Goal: Find specific page/section: Find specific page/section

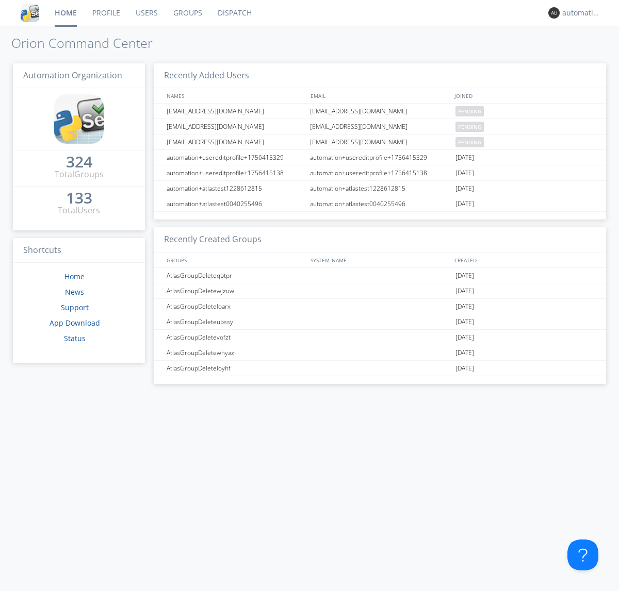
click at [234, 13] on link "Dispatch" at bounding box center [235, 13] width 50 height 26
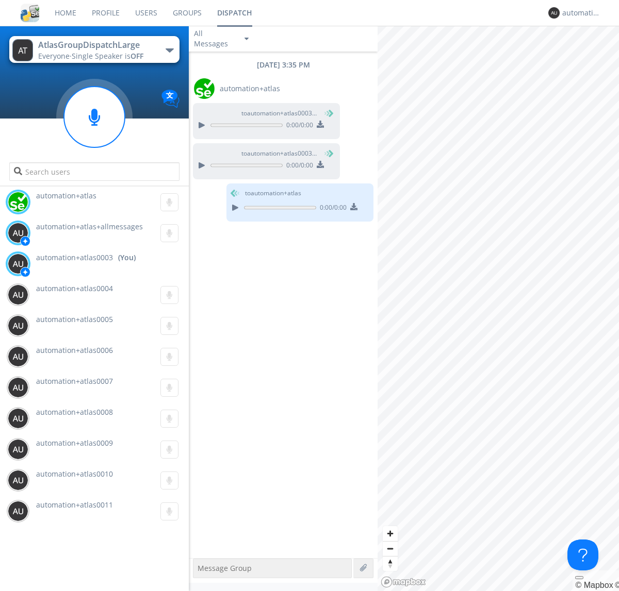
click at [169, 50] on div "button" at bounding box center [170, 50] width 8 height 4
click at [0, 0] on span "AtlasGroupDispatch" at bounding box center [0, 0] width 0 height 0
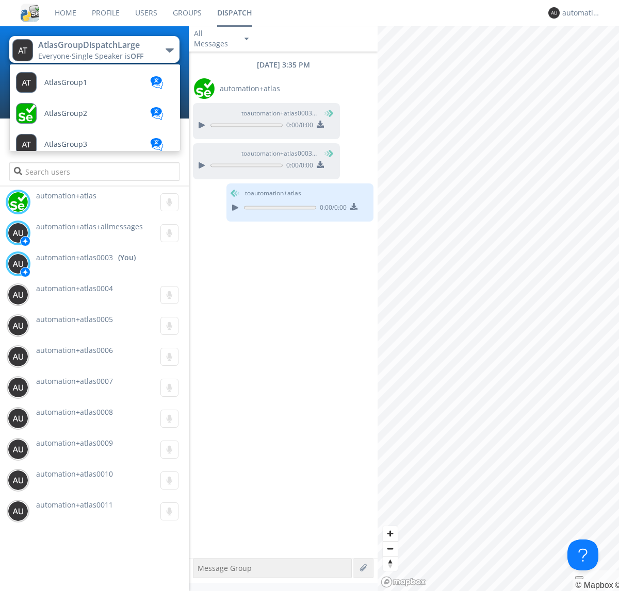
scroll to position [338, 0]
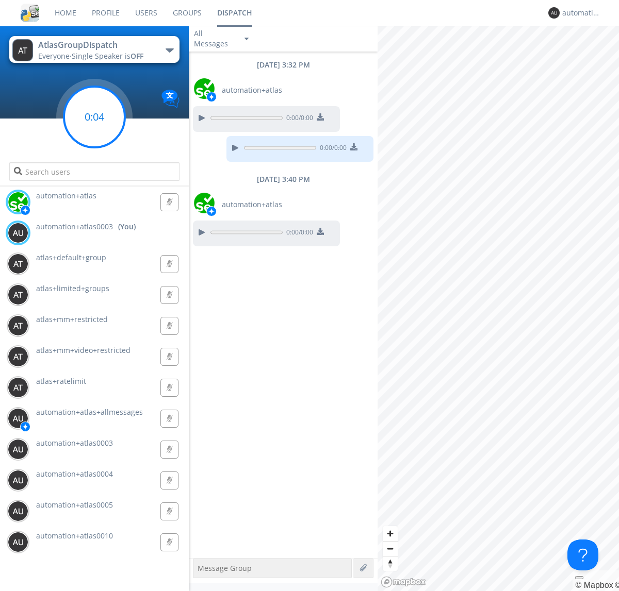
click at [94, 117] on g at bounding box center [94, 117] width 61 height 61
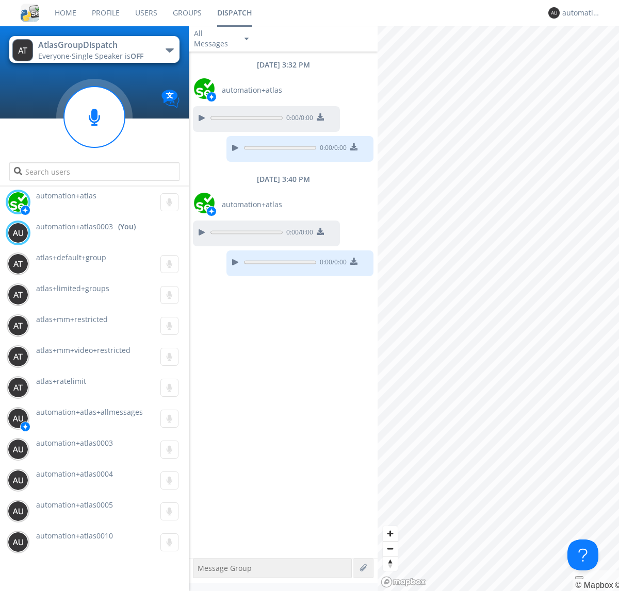
click at [169, 50] on div "button" at bounding box center [170, 50] width 8 height 4
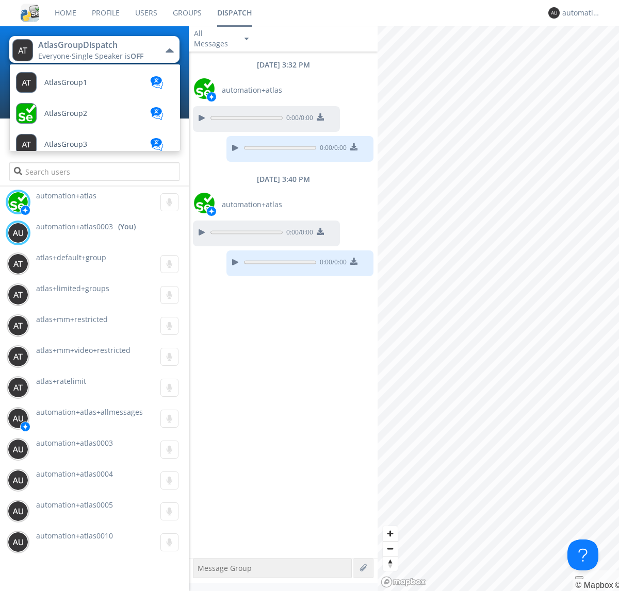
click at [80, 512] on span "AtlasGroupDispatch2" at bounding box center [80, 516] width 73 height 8
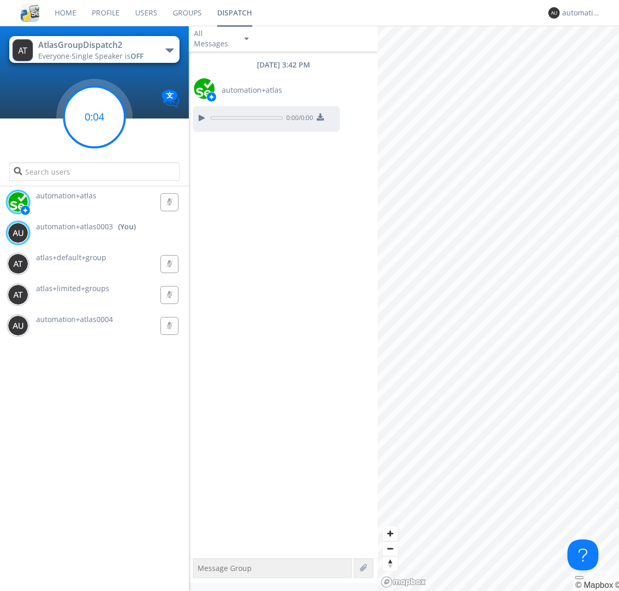
click at [94, 117] on g at bounding box center [94, 117] width 61 height 61
